Goal: Find specific page/section: Find specific page/section

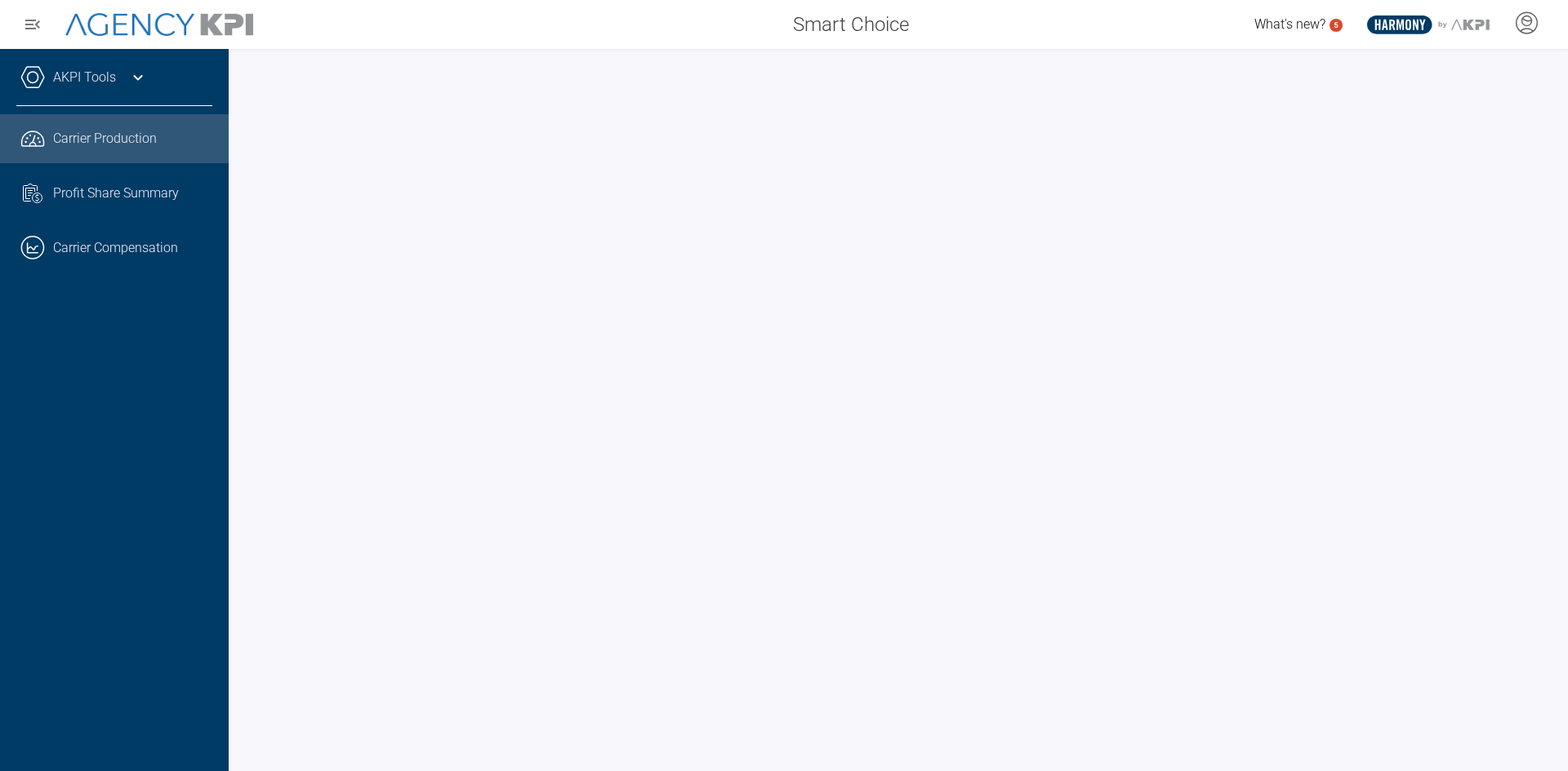
click at [223, 380] on div "AKPI Tools AMS Data Upload Carrier Mapping Core Production Data Upload Agency C…" at bounding box center [114, 410] width 228 height 722
click at [231, 459] on div at bounding box center [897, 410] width 1339 height 722
click at [237, 458] on div at bounding box center [897, 410] width 1339 height 722
